Goal: Task Accomplishment & Management: Manage account settings

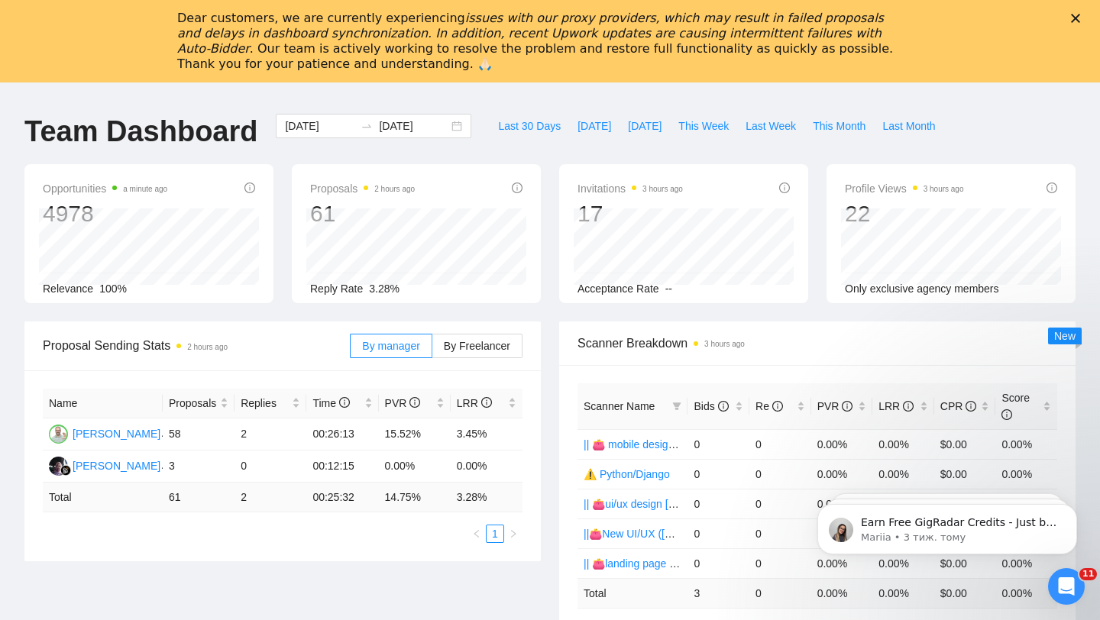
scroll to position [635, 0]
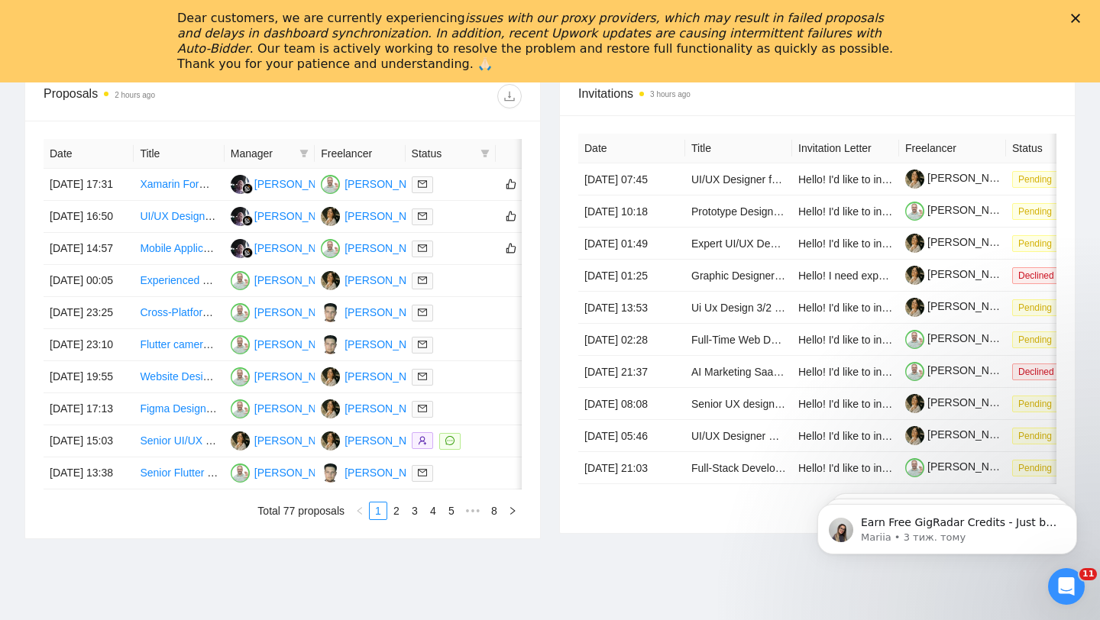
click at [1074, 20] on polygon "Закрити" at bounding box center [1075, 18] width 9 height 9
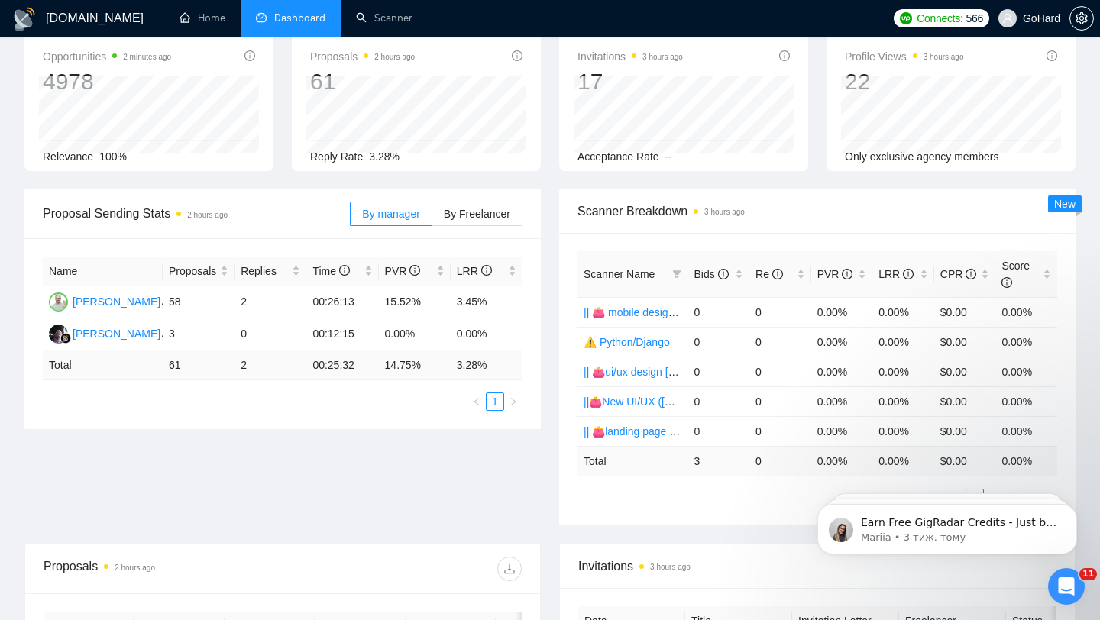
scroll to position [0, 0]
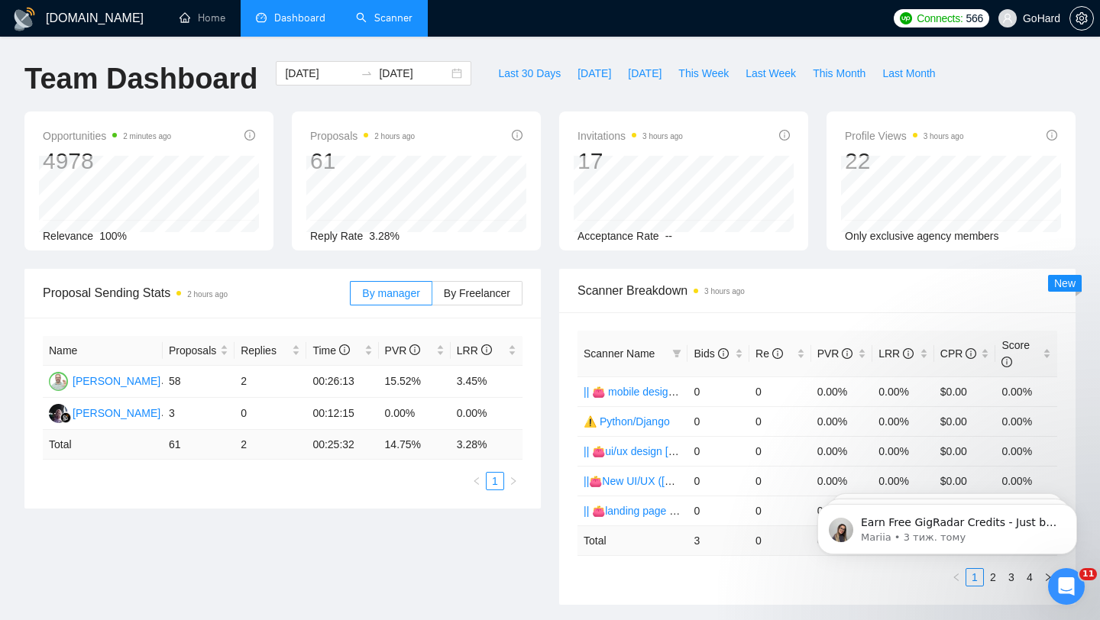
click at [387, 13] on link "Scanner" at bounding box center [384, 17] width 57 height 13
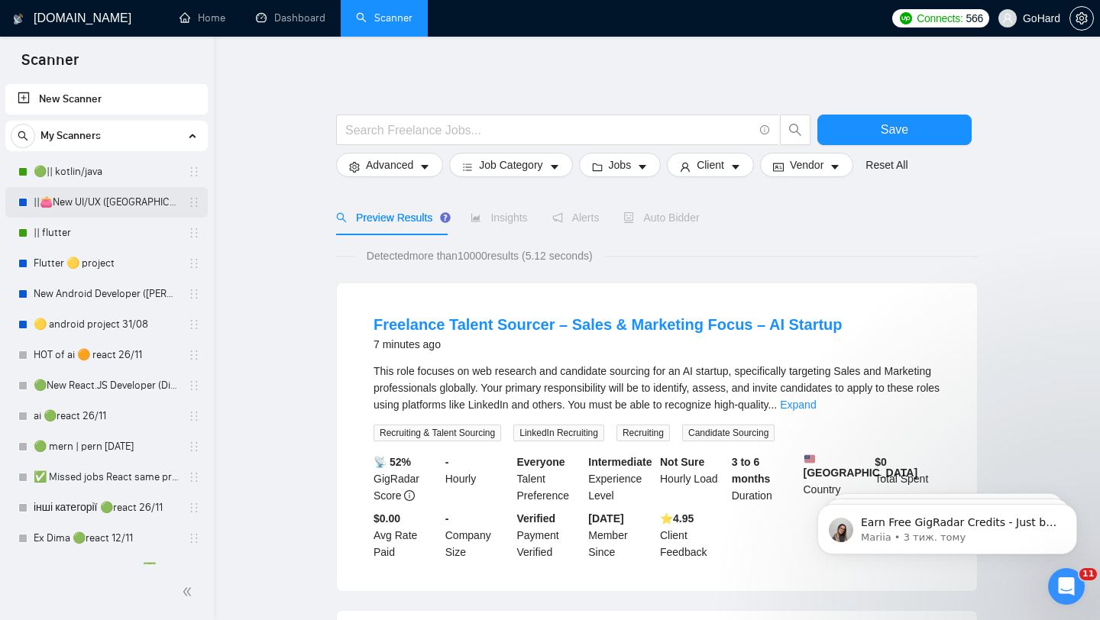
click at [83, 205] on link "||👛New UI/UX ([GEOGRAPHIC_DATA])" at bounding box center [106, 202] width 145 height 31
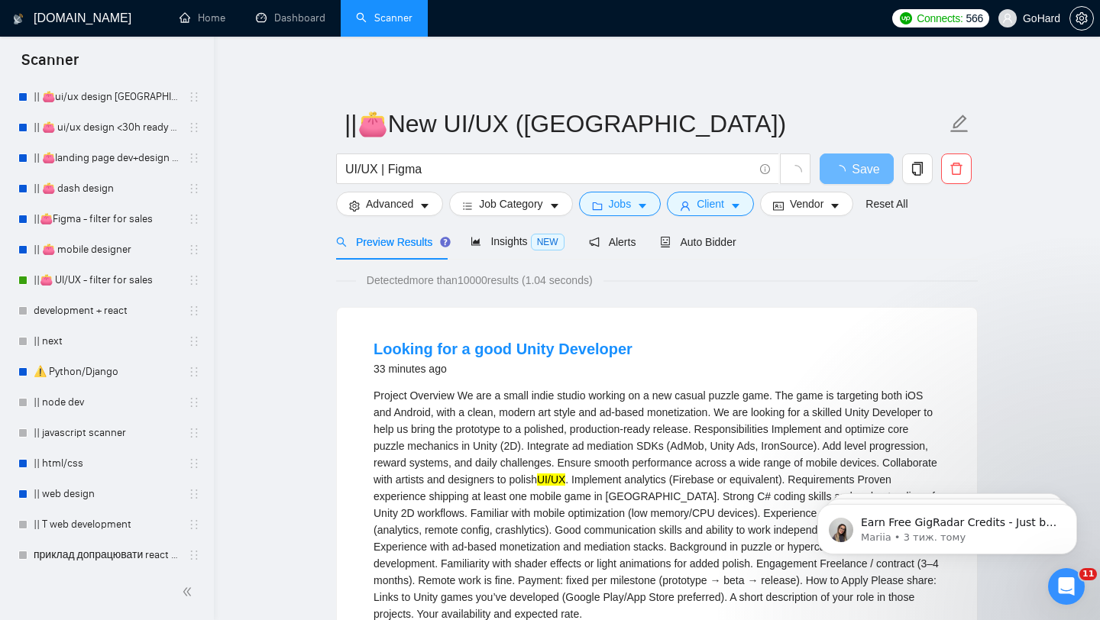
scroll to position [538, 0]
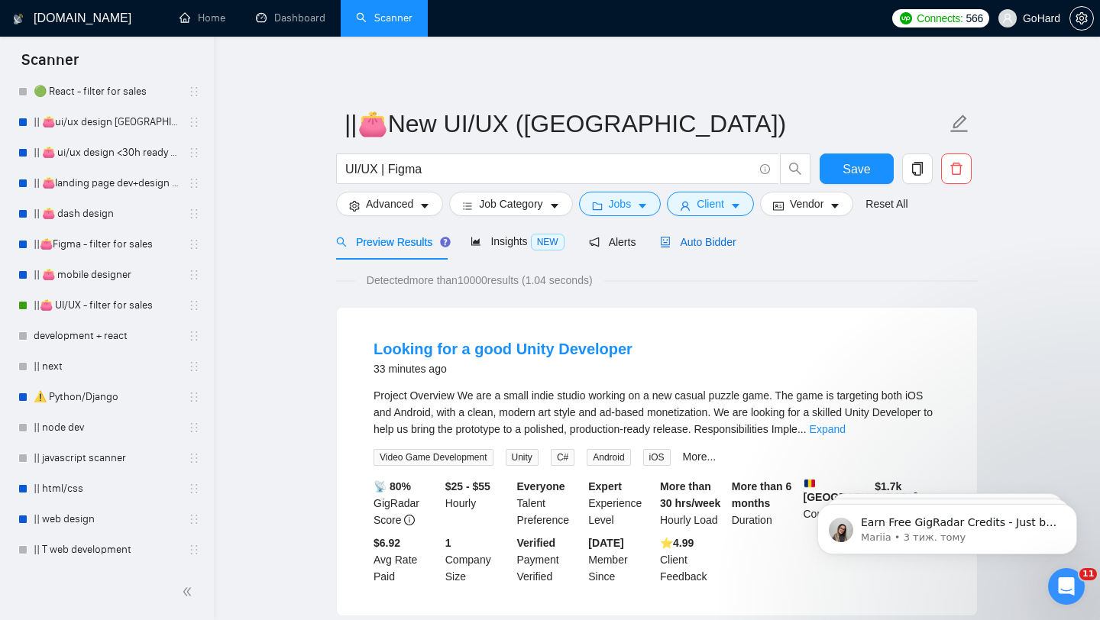
click at [680, 246] on span "Auto Bidder" at bounding box center [698, 242] width 76 height 12
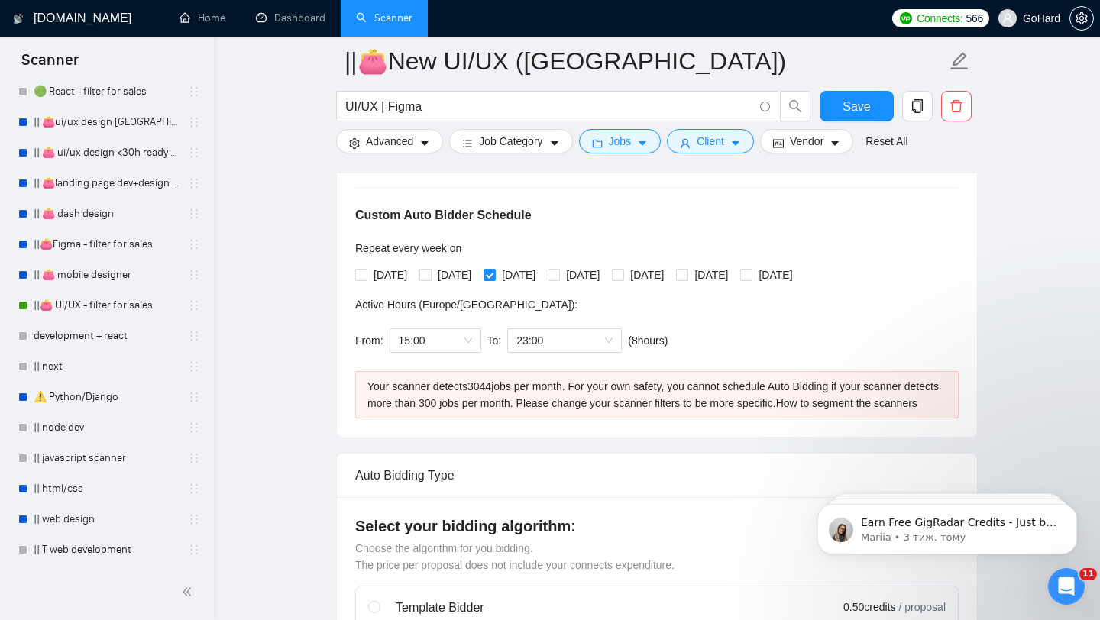
scroll to position [337, 0]
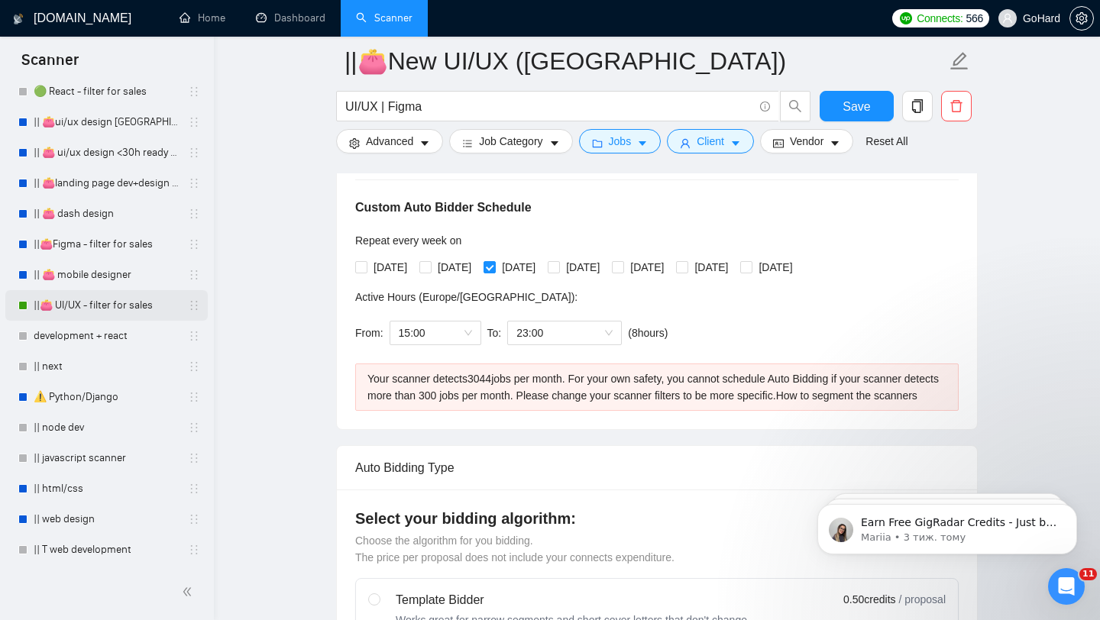
click at [78, 306] on link "||👛 UI/UX - filter for sales" at bounding box center [106, 305] width 145 height 31
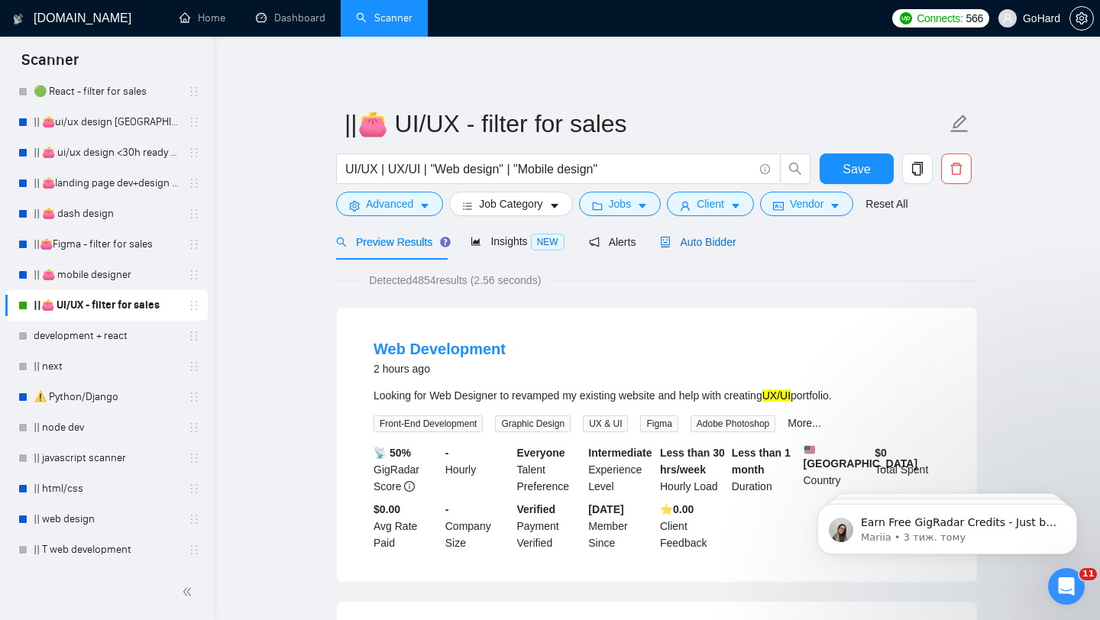
click at [702, 247] on span "Auto Bidder" at bounding box center [698, 242] width 76 height 12
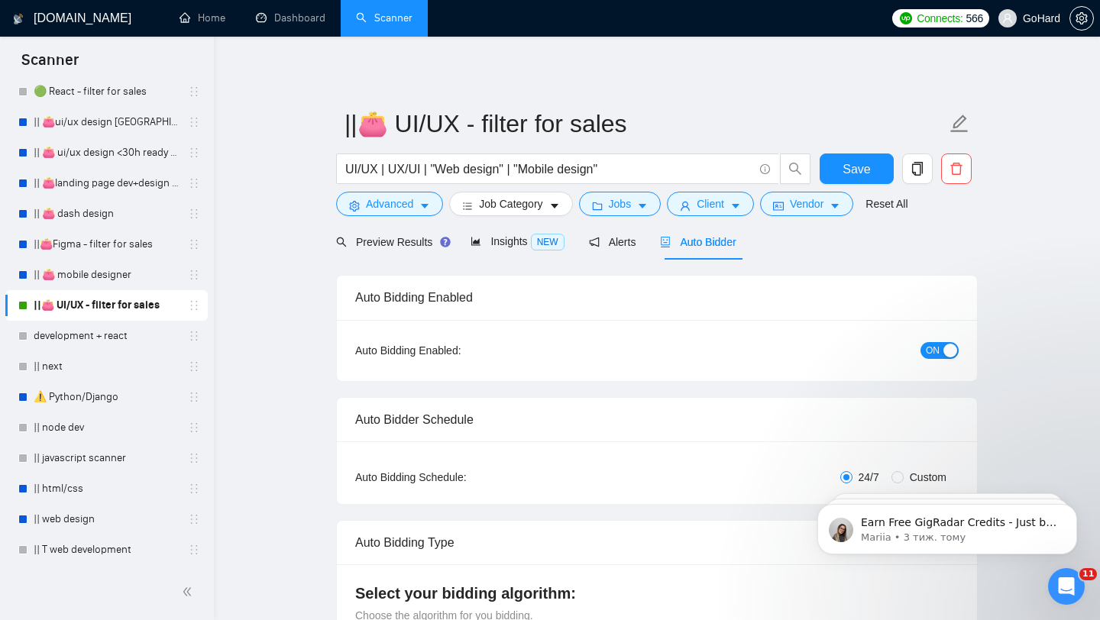
radio input "false"
radio input "true"
checkbox input "true"
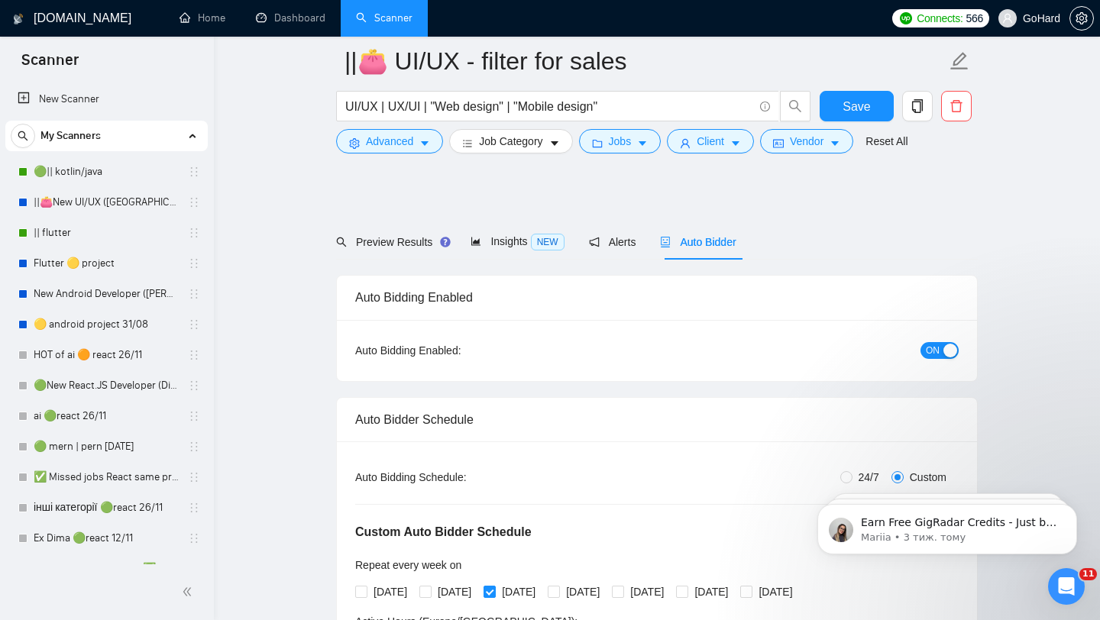
scroll to position [247, 0]
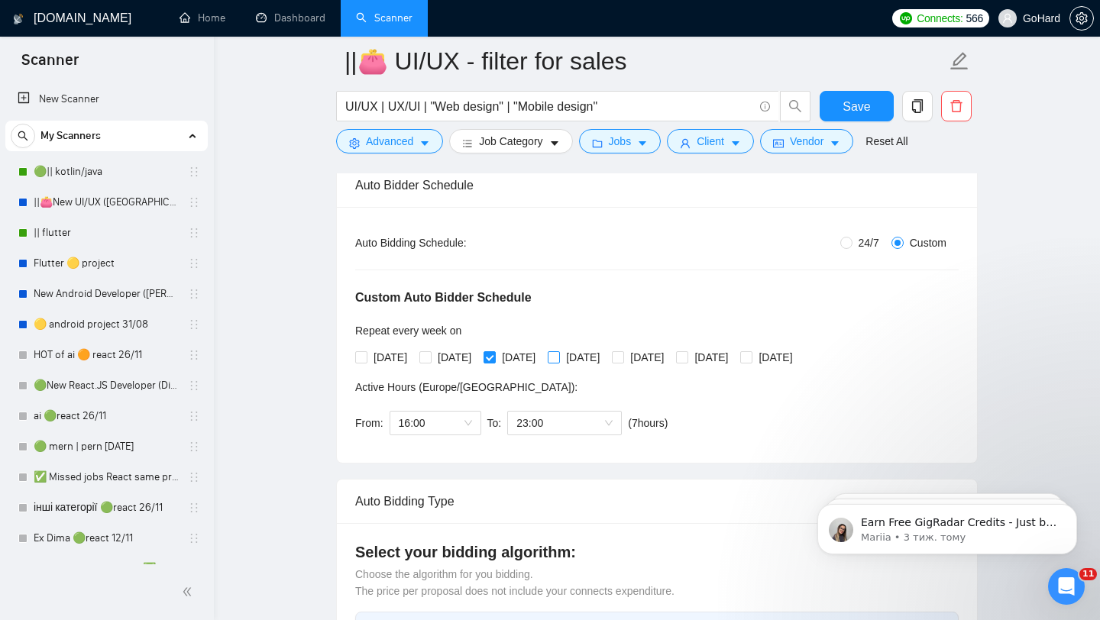
click at [560, 361] on span at bounding box center [554, 357] width 12 height 12
click at [558, 358] on input "[DATE]" at bounding box center [553, 356] width 11 height 11
checkbox input "true"
click at [623, 357] on input "[DATE]" at bounding box center [617, 356] width 11 height 11
checkbox input "true"
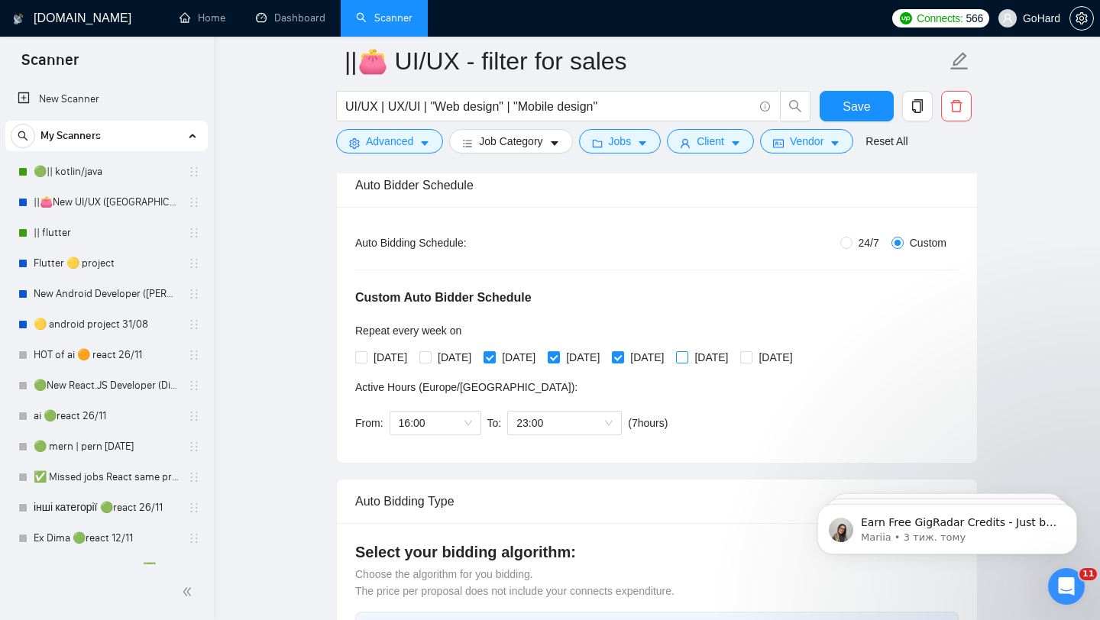
click at [687, 358] on input "[DATE]" at bounding box center [681, 356] width 11 height 11
checkbox input "true"
click at [751, 359] on input "[DATE]" at bounding box center [745, 356] width 11 height 11
checkbox input "true"
click at [472, 422] on div "16:00" at bounding box center [436, 423] width 92 height 24
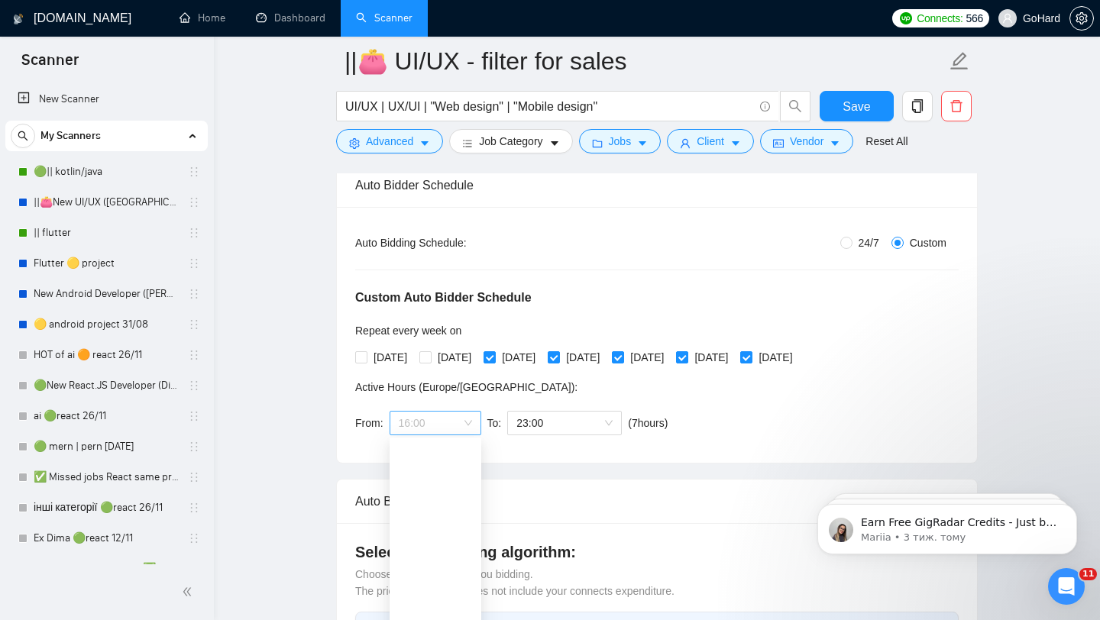
scroll to position [220, 0]
click at [435, 503] on div "11:00" at bounding box center [435, 501] width 73 height 17
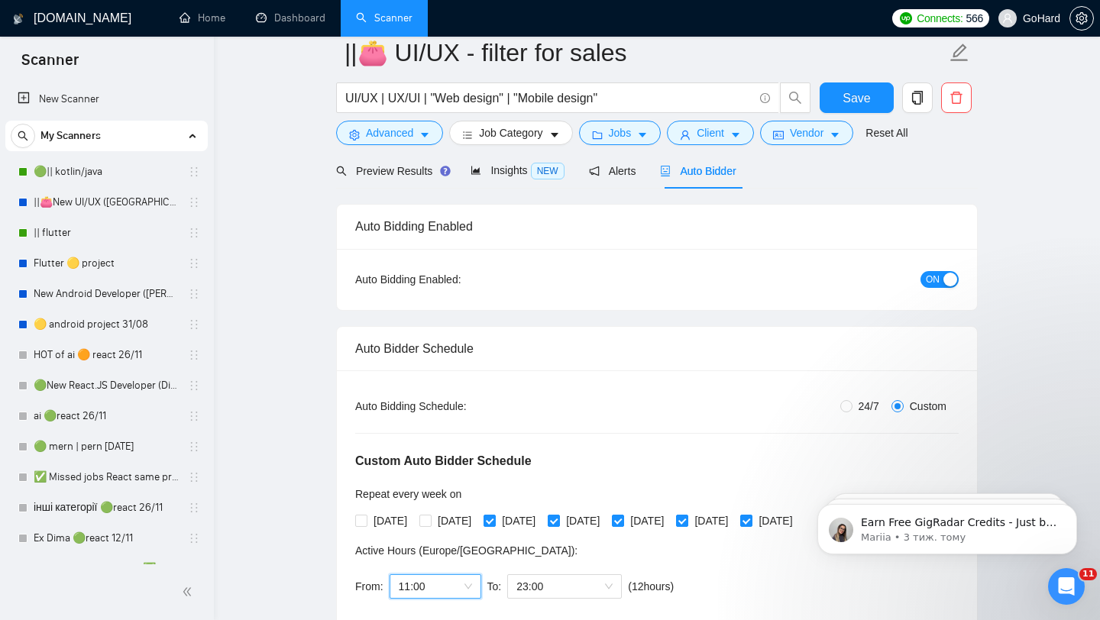
scroll to position [0, 0]
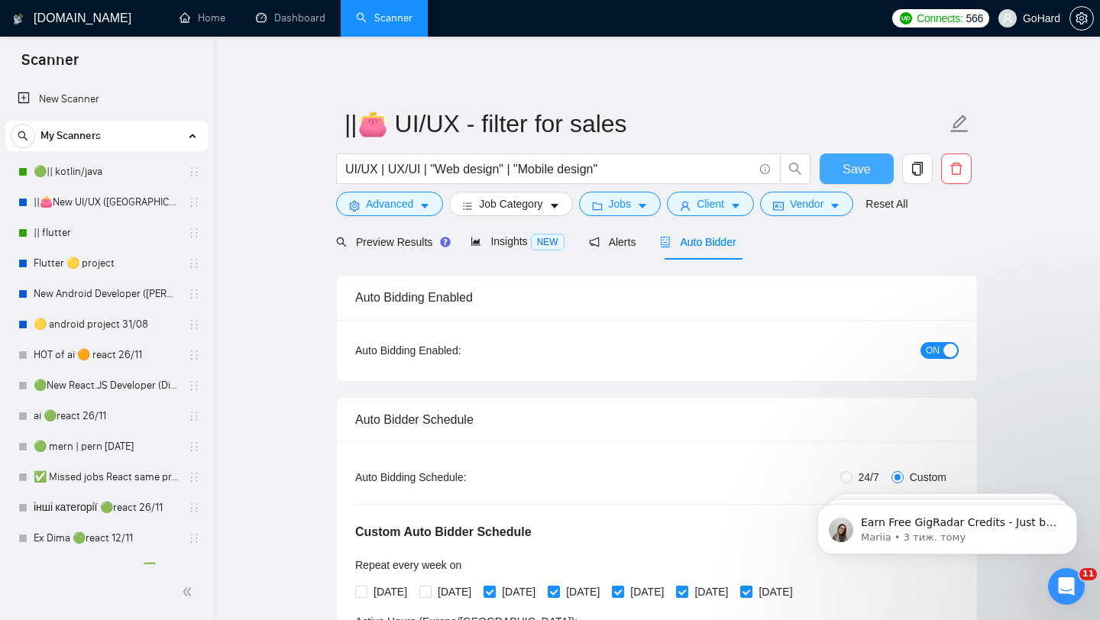
click at [853, 171] on span "Save" at bounding box center [856, 169] width 27 height 19
checkbox input "true"
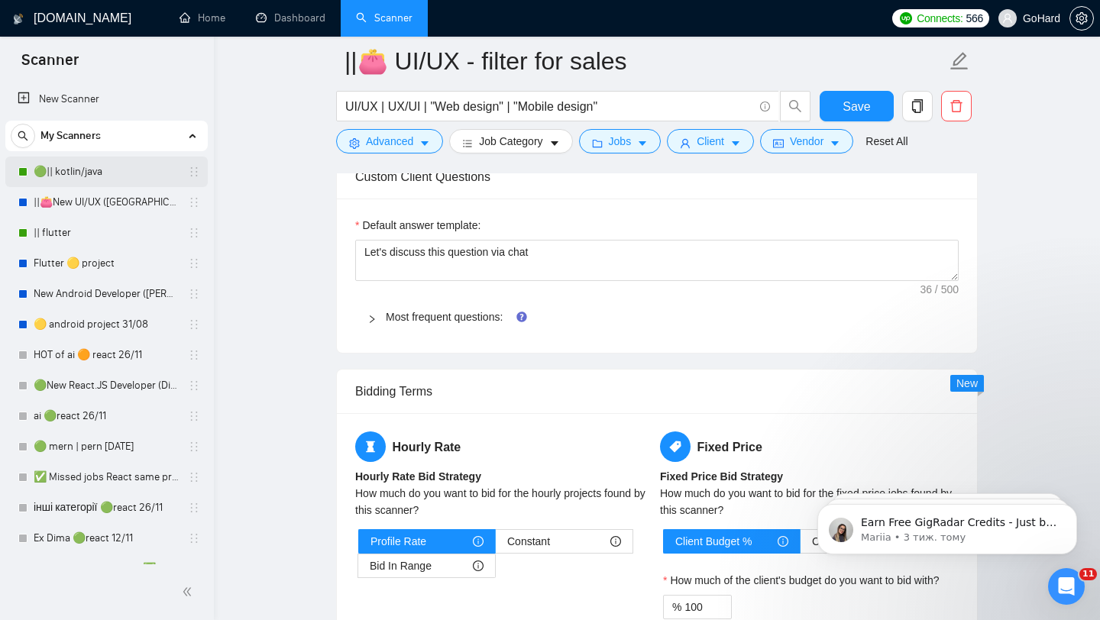
click at [93, 176] on link "🟢|| kotlin/java" at bounding box center [106, 172] width 145 height 31
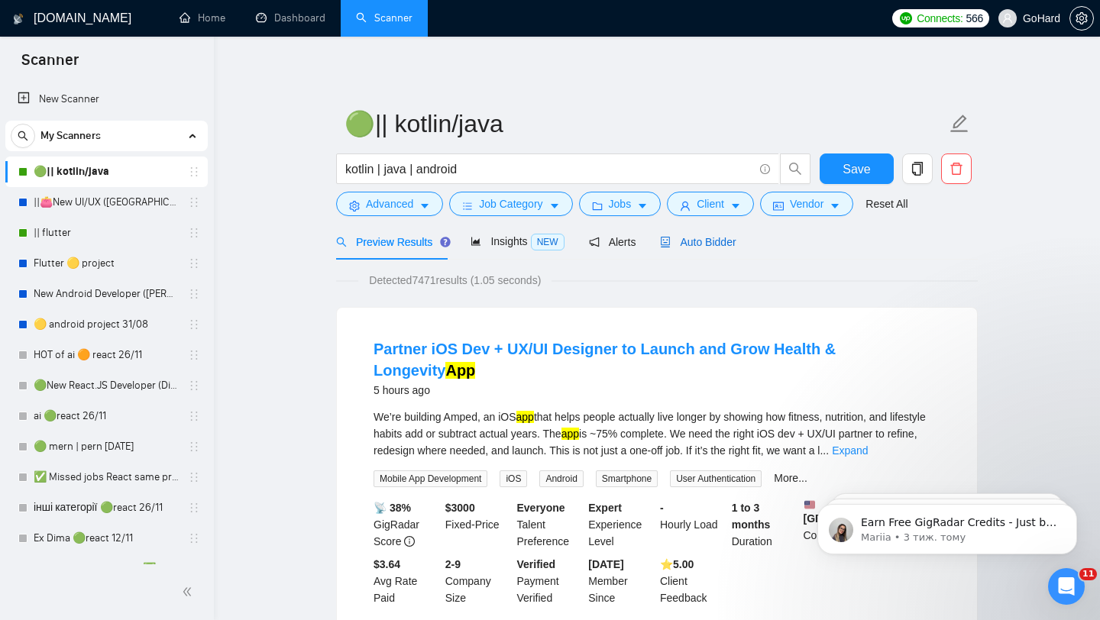
click at [683, 244] on span "Auto Bidder" at bounding box center [698, 242] width 76 height 12
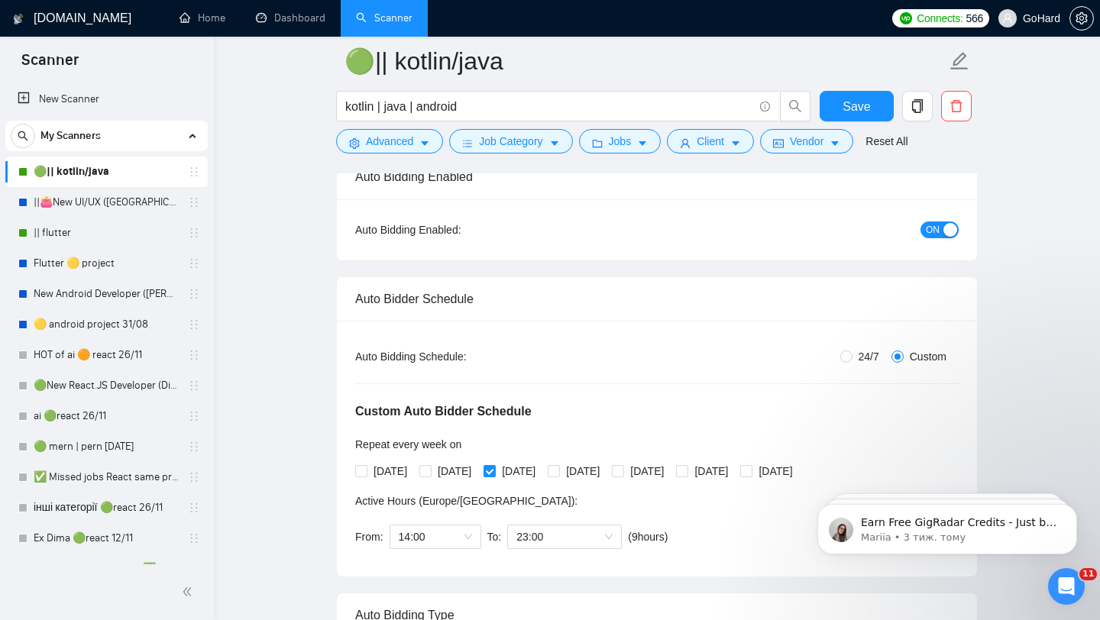
scroll to position [151, 0]
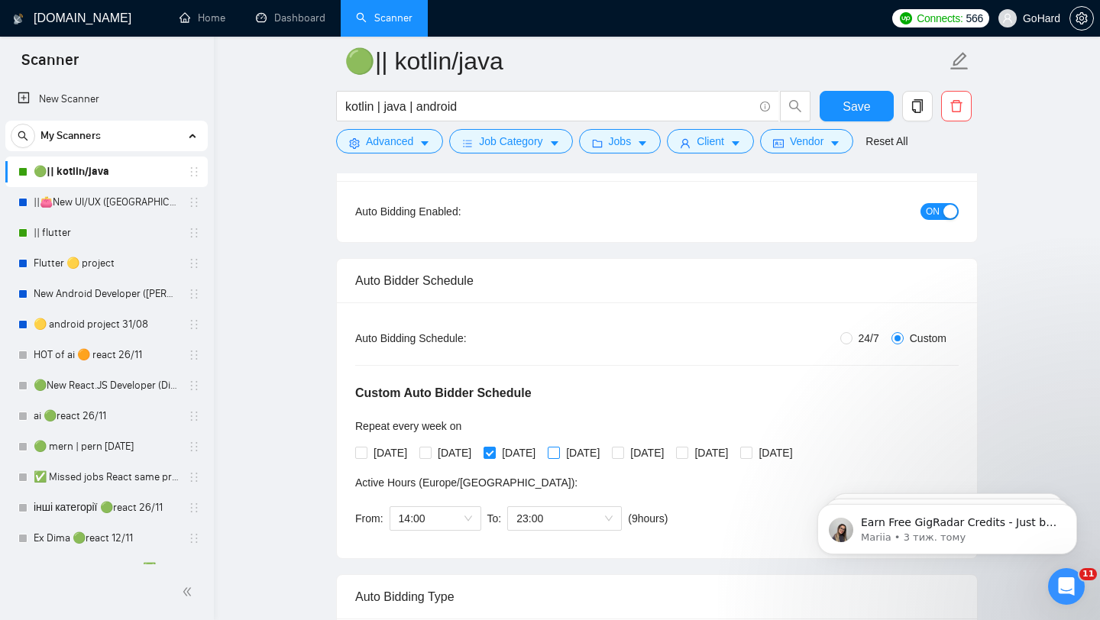
click at [560, 458] on span at bounding box center [554, 453] width 12 height 12
click at [558, 458] on input "[DATE]" at bounding box center [553, 452] width 11 height 11
checkbox input "true"
click at [623, 453] on input "[DATE]" at bounding box center [617, 452] width 11 height 11
checkbox input "true"
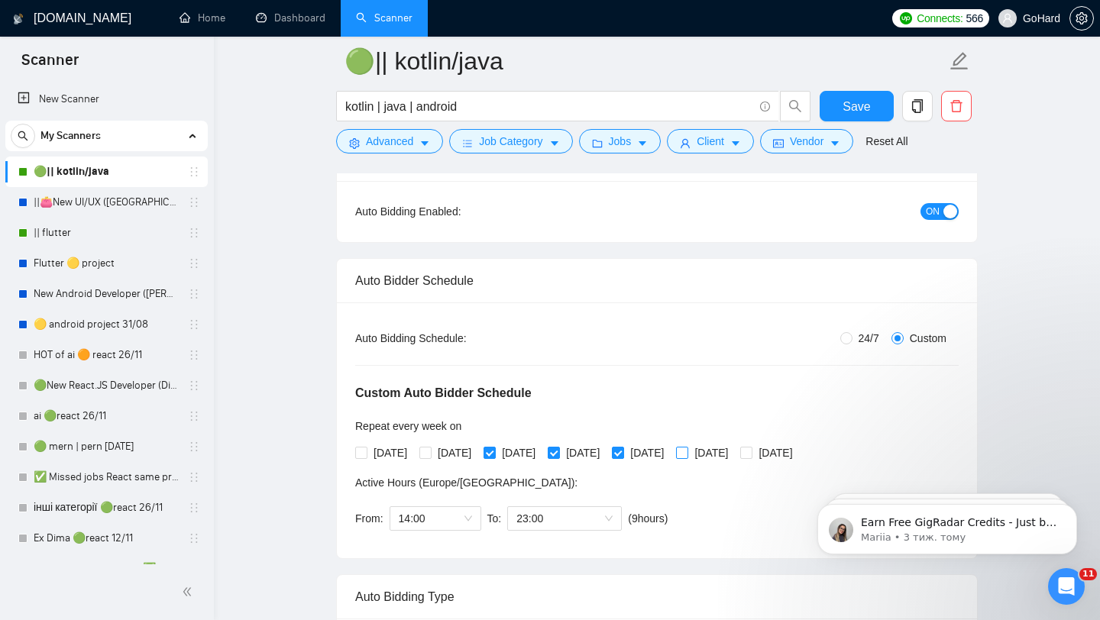
click at [687, 455] on input "[DATE]" at bounding box center [681, 452] width 11 height 11
checkbox input "true"
click at [751, 451] on input "[DATE]" at bounding box center [745, 452] width 11 height 11
checkbox input "true"
click at [470, 522] on span "14:00" at bounding box center [435, 518] width 73 height 23
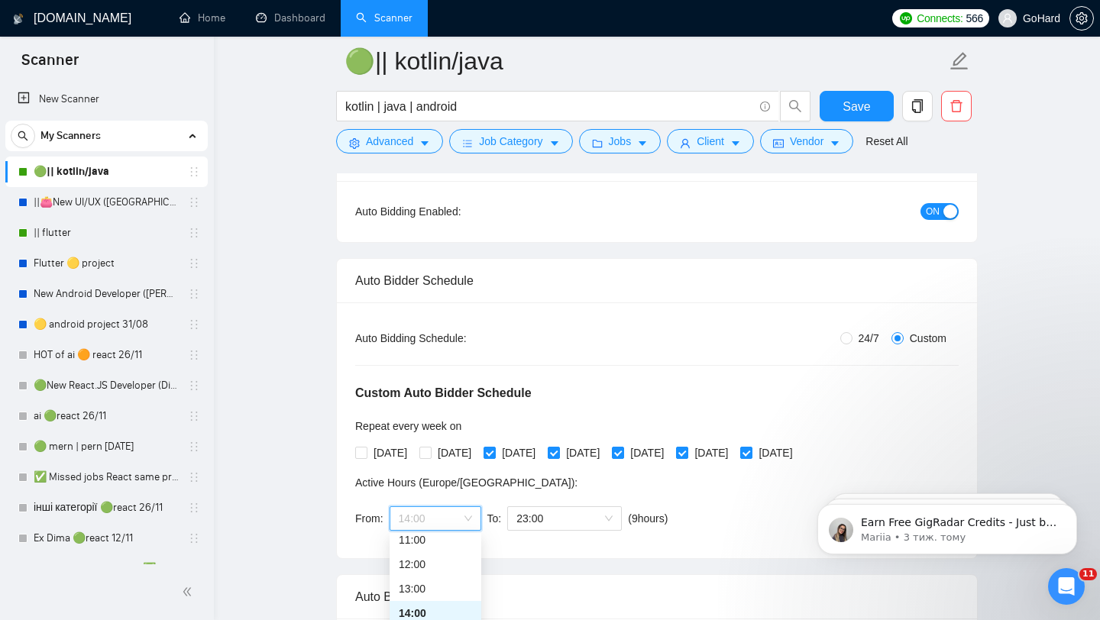
scroll to position [258, 0]
click at [431, 559] on div "11:00" at bounding box center [435, 559] width 73 height 17
click at [863, 108] on span "Save" at bounding box center [856, 106] width 27 height 19
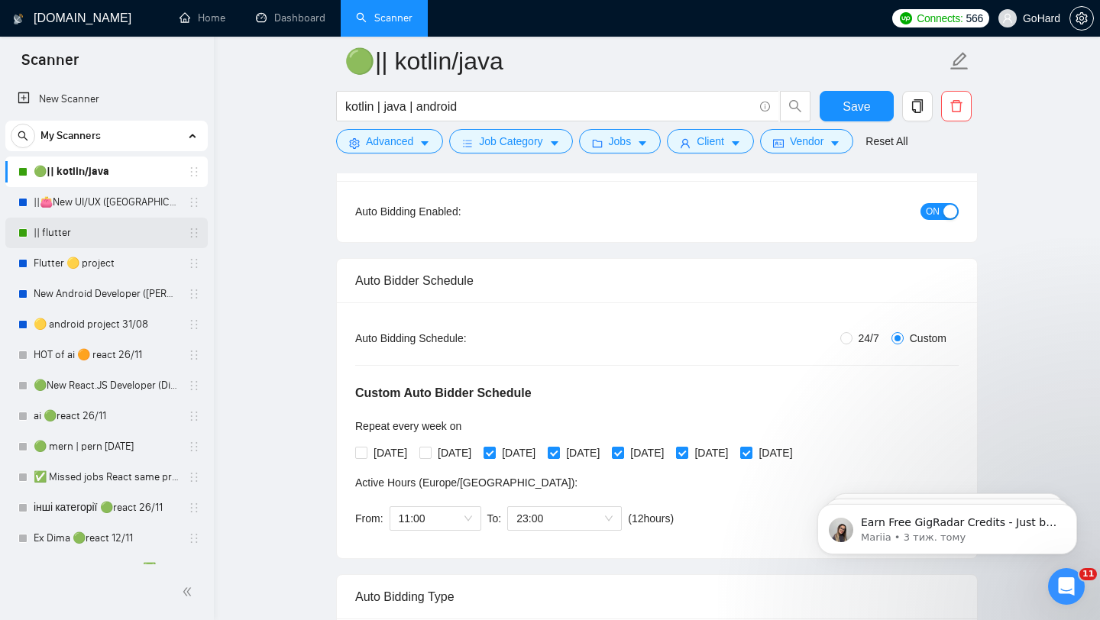
click at [72, 238] on link "|| flutter" at bounding box center [106, 233] width 145 height 31
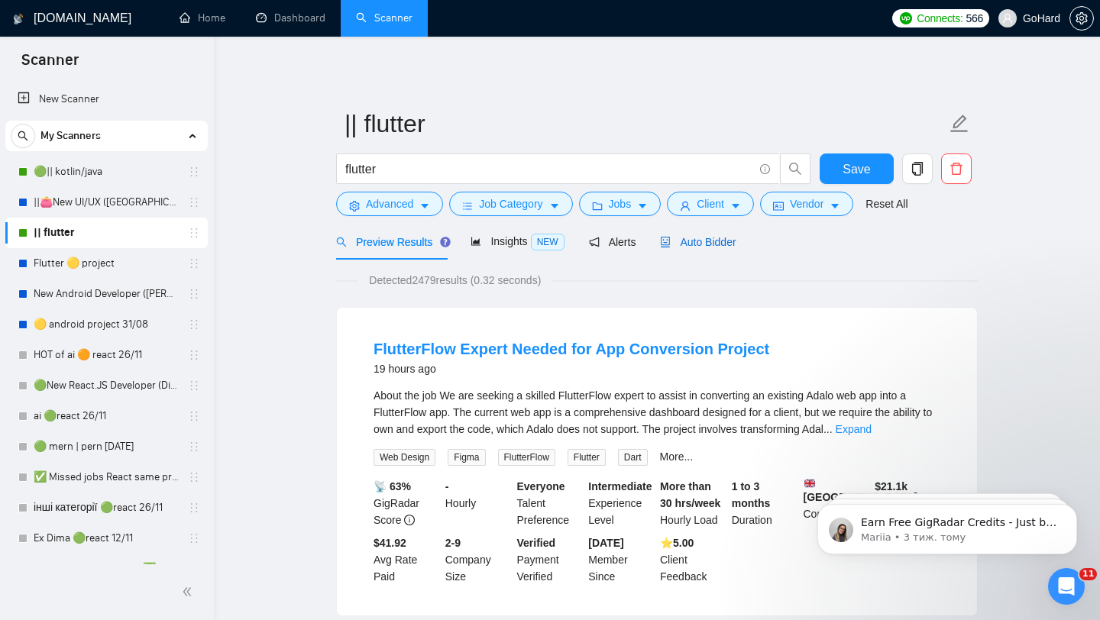
click at [719, 241] on span "Auto Bidder" at bounding box center [698, 242] width 76 height 12
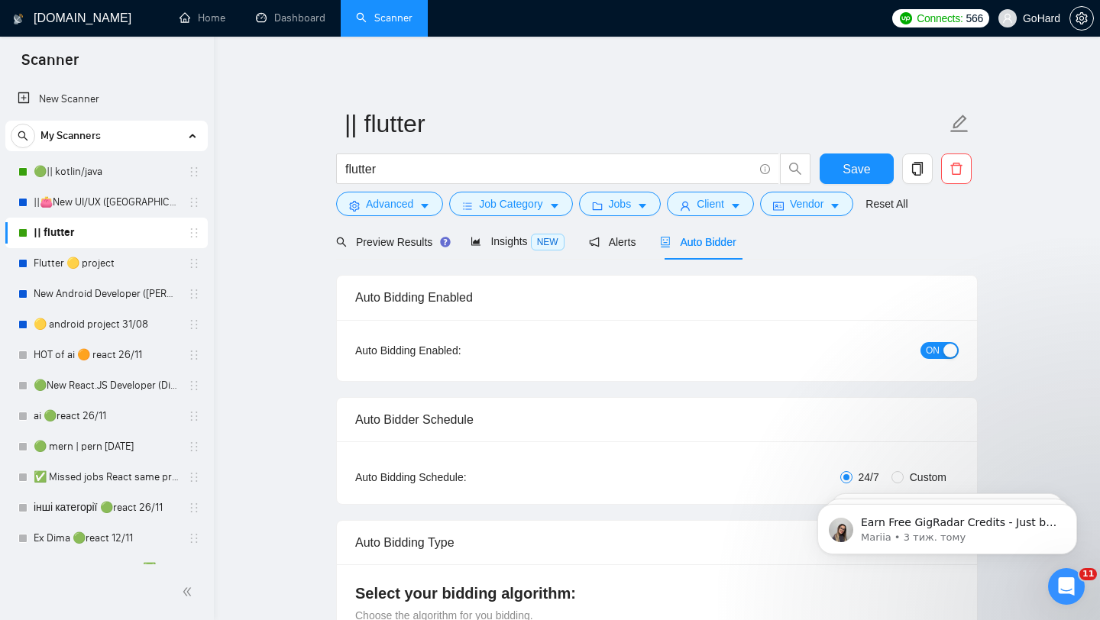
radio input "false"
radio input "true"
checkbox input "true"
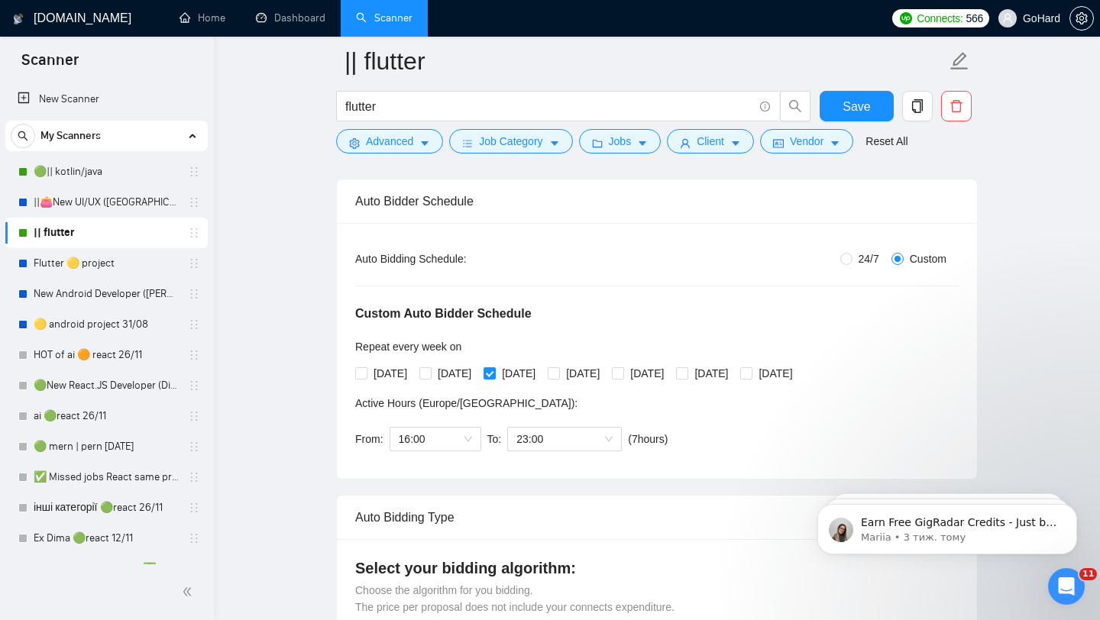
scroll to position [232, 0]
click at [558, 370] on input "[DATE]" at bounding box center [553, 371] width 11 height 11
checkbox input "true"
click at [623, 369] on input "[DATE]" at bounding box center [617, 371] width 11 height 11
checkbox input "true"
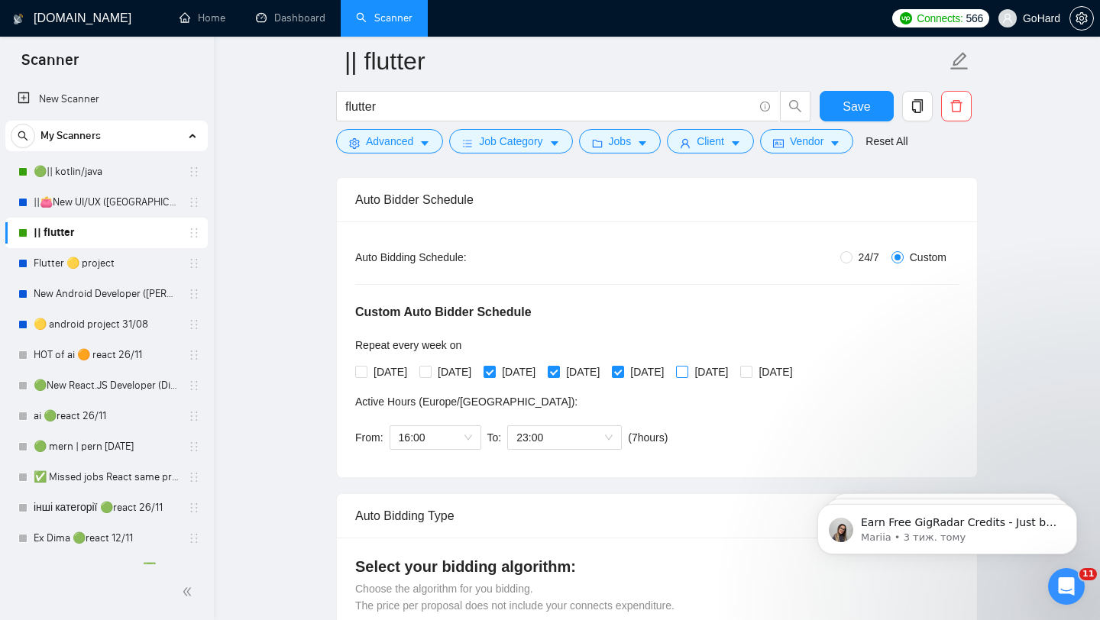
click at [734, 369] on span "[DATE]" at bounding box center [711, 372] width 46 height 17
click at [687, 369] on input "[DATE]" at bounding box center [681, 371] width 11 height 11
checkbox input "true"
click at [752, 370] on span at bounding box center [746, 372] width 12 height 12
click at [751, 370] on input "[DATE]" at bounding box center [745, 371] width 11 height 11
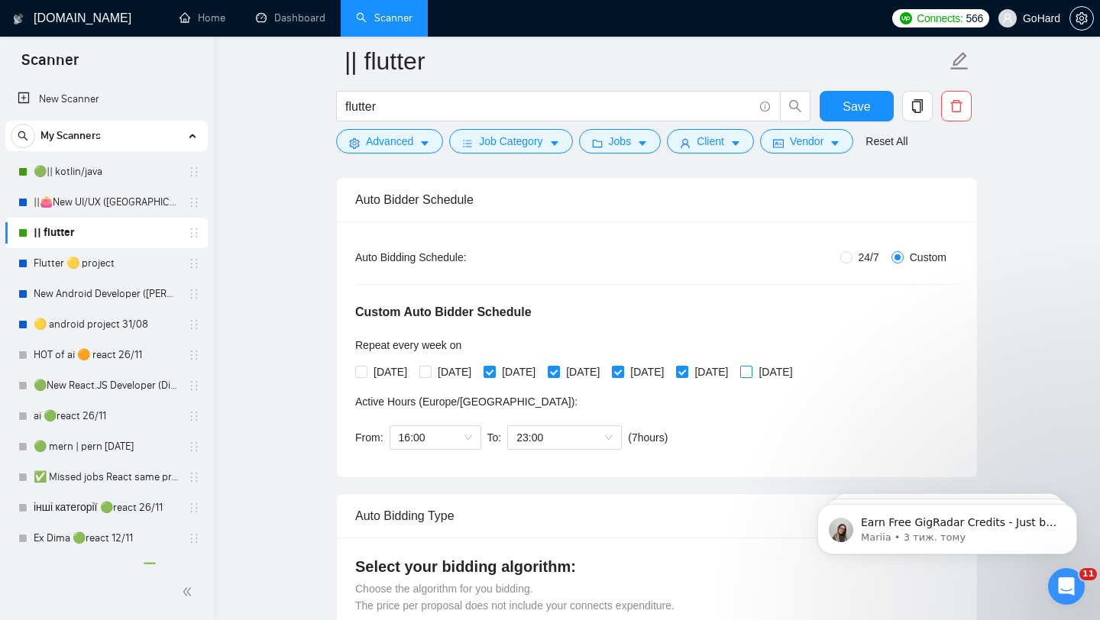
checkbox input "true"
click at [467, 434] on span "16:00" at bounding box center [435, 437] width 73 height 23
click at [427, 588] on div "14:00" at bounding box center [435, 589] width 73 height 17
click at [470, 439] on span "14:00" at bounding box center [435, 437] width 73 height 23
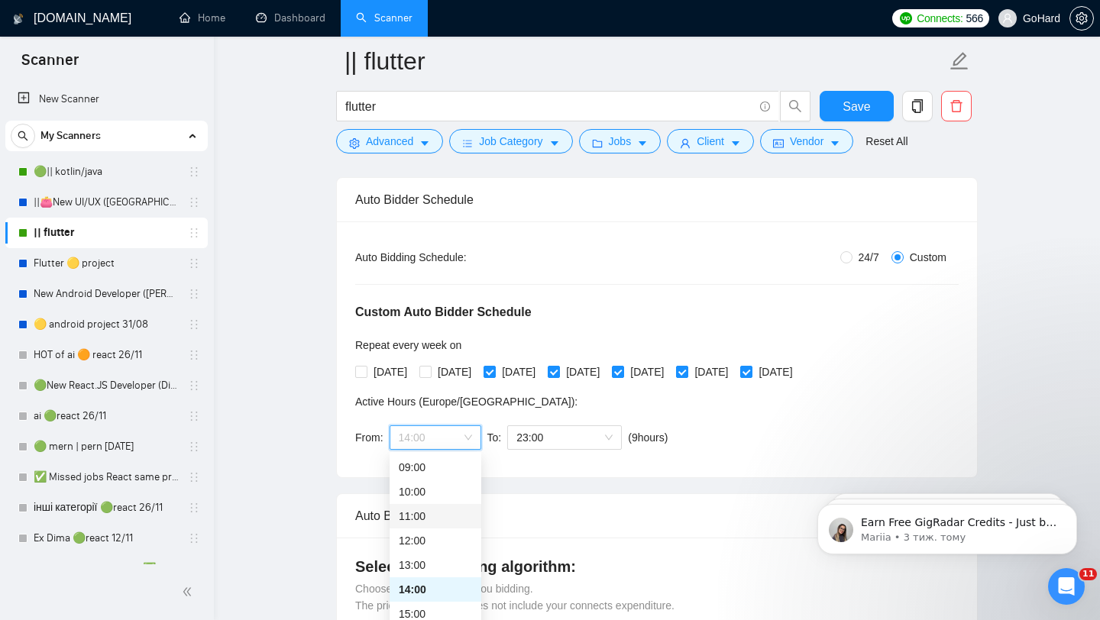
click at [423, 516] on div "11:00" at bounding box center [435, 516] width 73 height 17
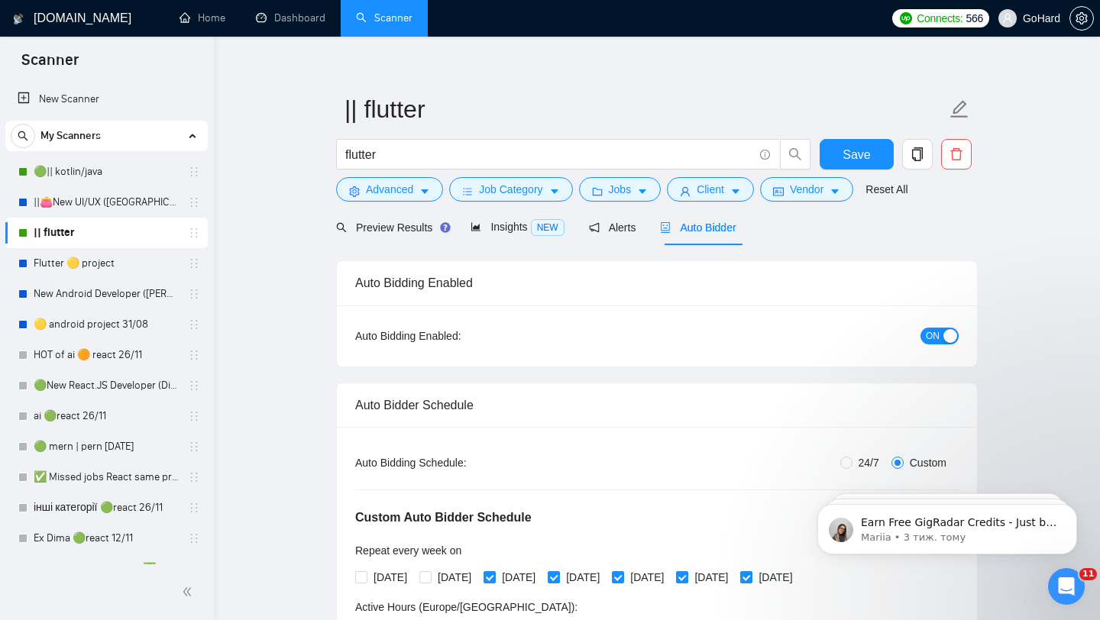
scroll to position [11, 0]
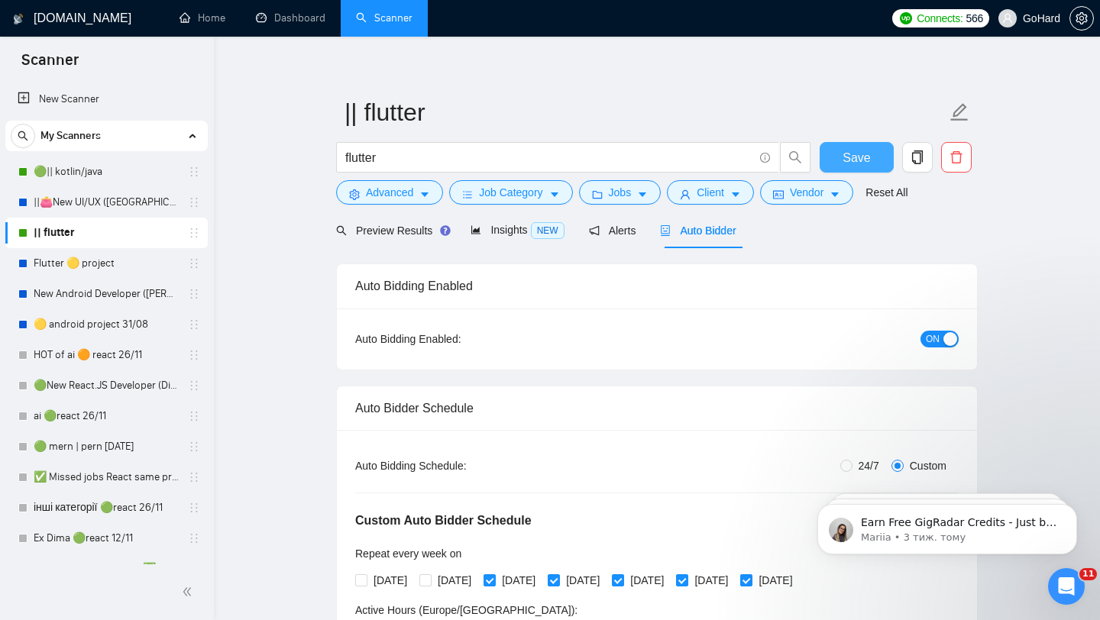
click at [836, 160] on button "Save" at bounding box center [857, 157] width 74 height 31
checkbox input "true"
